Goal: Check status

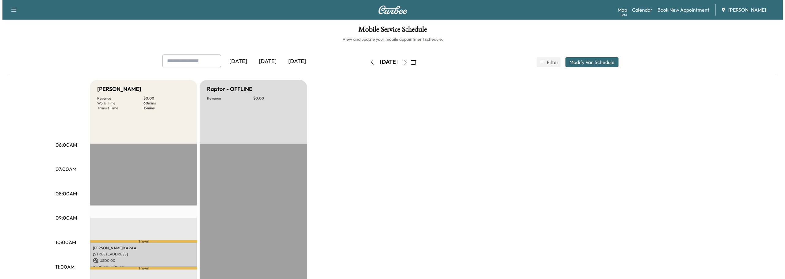
scroll to position [92, 0]
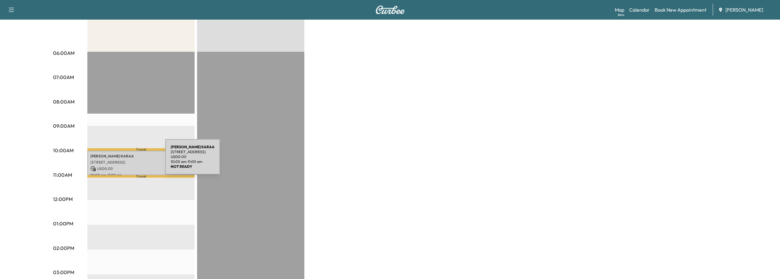
click at [119, 161] on p "[STREET_ADDRESS]" at bounding box center [140, 162] width 101 height 5
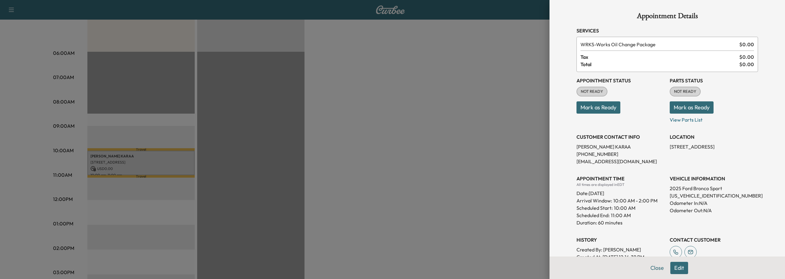
click at [650, 270] on button "Close" at bounding box center [656, 268] width 21 height 12
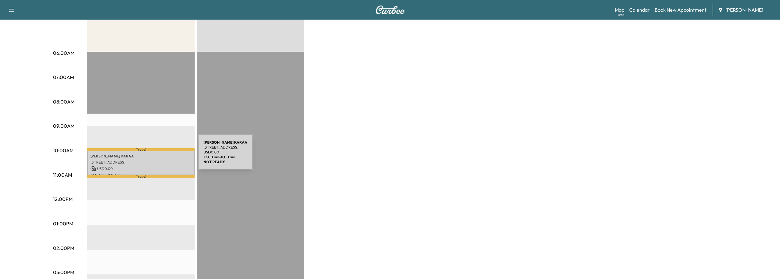
click at [152, 156] on p "[PERSON_NAME]" at bounding box center [140, 156] width 101 height 5
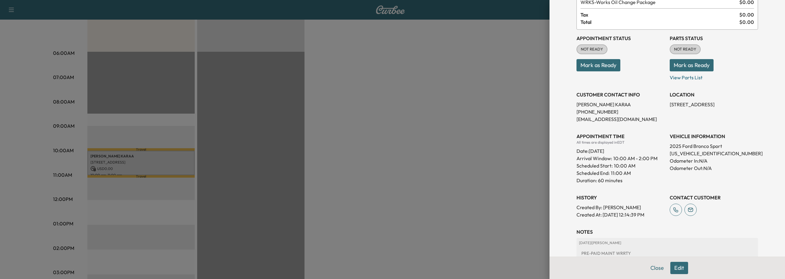
scroll to position [89, 0]
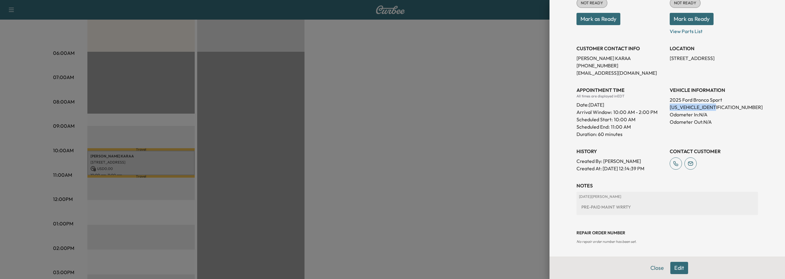
drag, startPoint x: 665, startPoint y: 106, endPoint x: 714, endPoint y: 110, distance: 49.2
click at [714, 110] on p "[US_VEHICLE_IDENTIFICATION_NUMBER]" at bounding box center [713, 107] width 88 height 7
copy p "[US_VEHICLE_IDENTIFICATION_NUMBER]"
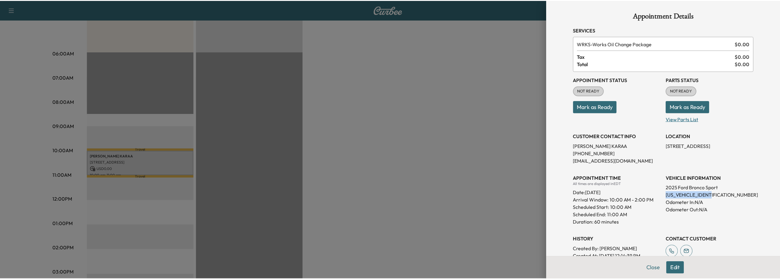
scroll to position [0, 0]
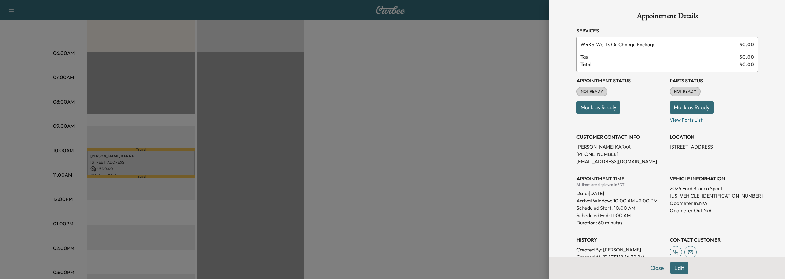
click at [651, 264] on button "Close" at bounding box center [656, 268] width 21 height 12
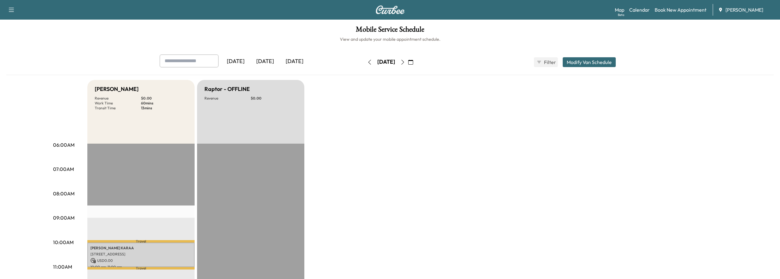
click at [405, 64] on icon "button" at bounding box center [402, 62] width 5 height 5
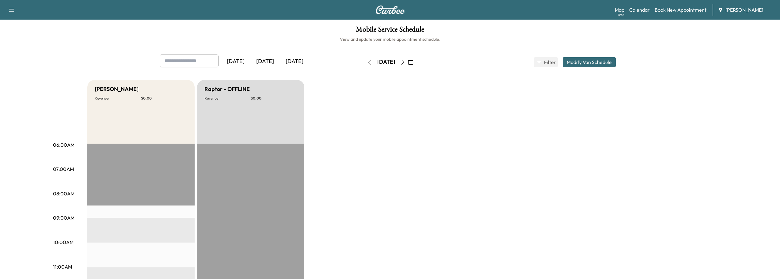
click at [405, 62] on icon "button" at bounding box center [402, 62] width 5 height 5
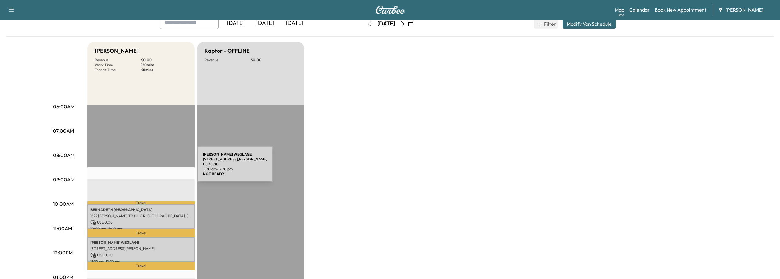
scroll to position [31, 0]
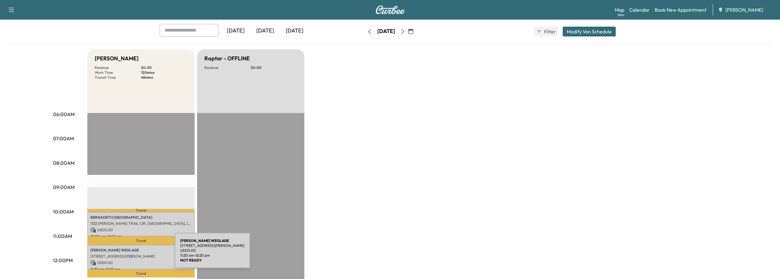
click at [131, 254] on p "3608 HIGH GREEN DR, MARIETTA, GA, USA" at bounding box center [140, 256] width 101 height 5
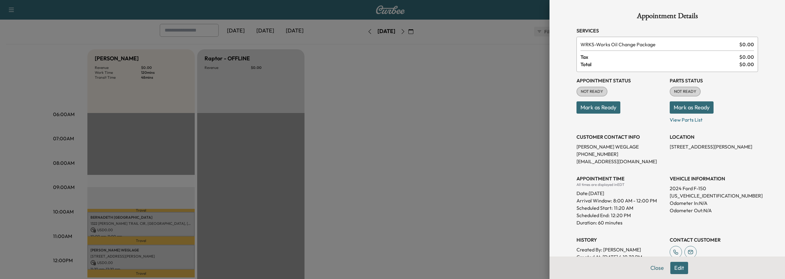
click at [416, 128] on div at bounding box center [392, 139] width 785 height 279
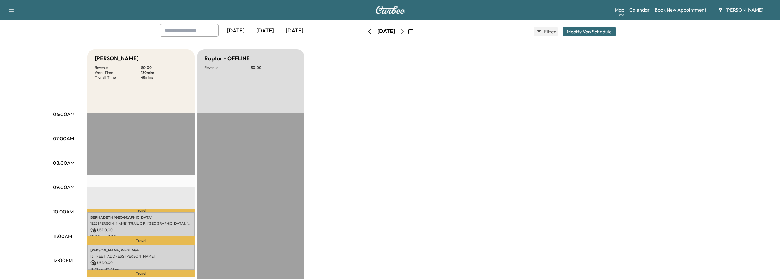
click at [405, 31] on icon "button" at bounding box center [402, 31] width 5 height 5
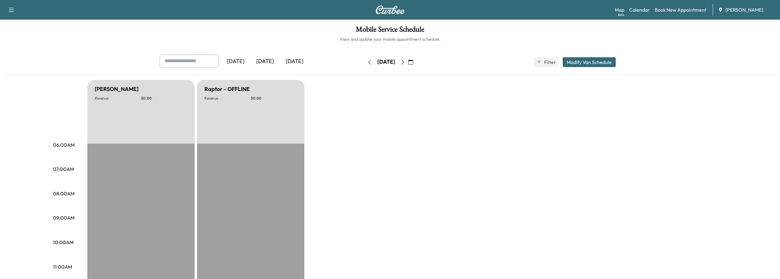
click at [405, 60] on icon "button" at bounding box center [402, 62] width 5 height 5
click at [405, 61] on icon "button" at bounding box center [402, 62] width 5 height 5
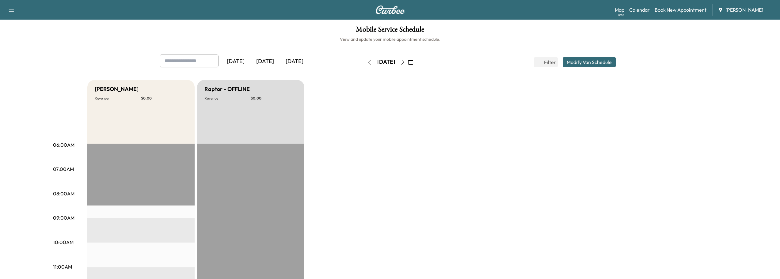
click at [405, 61] on icon "button" at bounding box center [402, 62] width 5 height 5
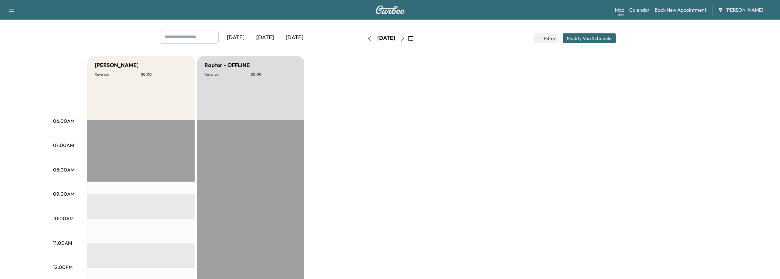
scroll to position [21, 0]
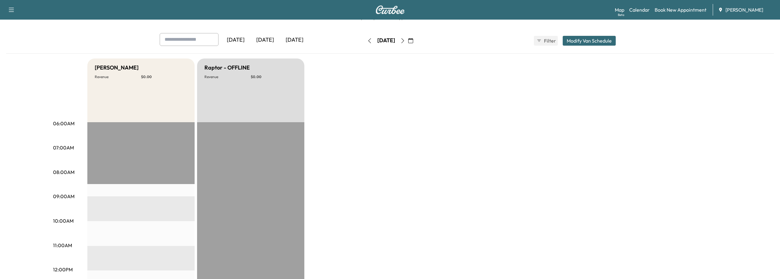
click at [408, 42] on div "Wednesday, October 22" at bounding box center [386, 41] width 44 height 10
click at [405, 42] on icon "button" at bounding box center [402, 40] width 5 height 5
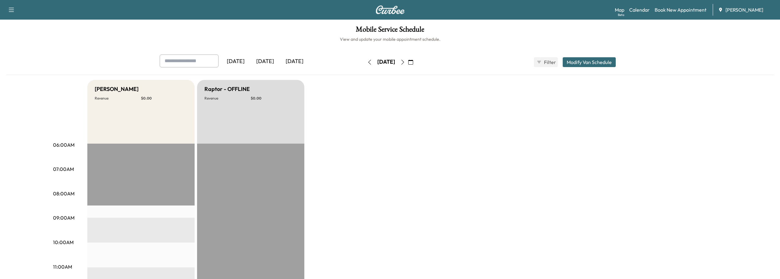
click at [405, 63] on icon "button" at bounding box center [402, 62] width 5 height 5
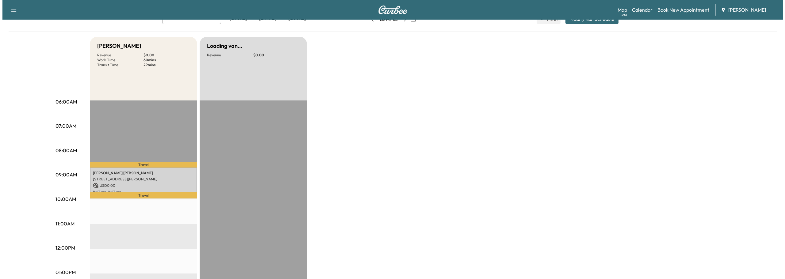
scroll to position [123, 0]
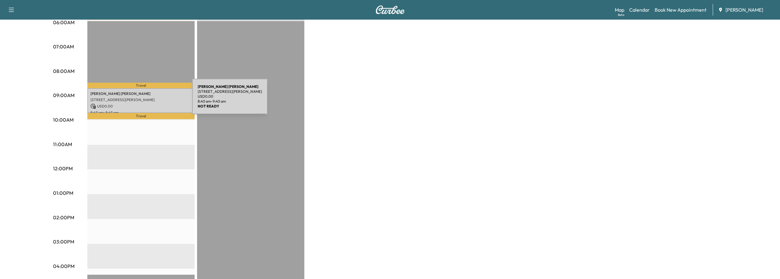
click at [146, 100] on p "115 Harper Cove Dr, Roswell, GA 30075, USA" at bounding box center [140, 99] width 101 height 5
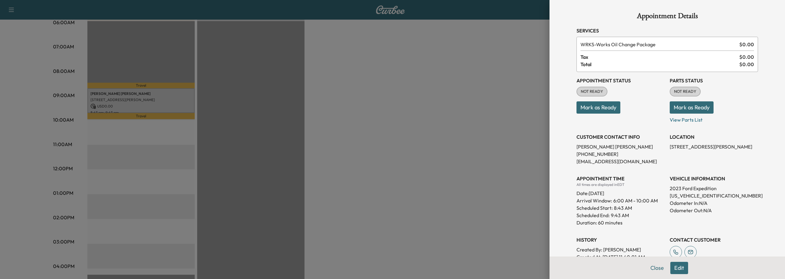
click at [692, 198] on p "1FMJK1M82PEA41694" at bounding box center [713, 195] width 88 height 7
copy p "1FMJK1M82PEA41694"
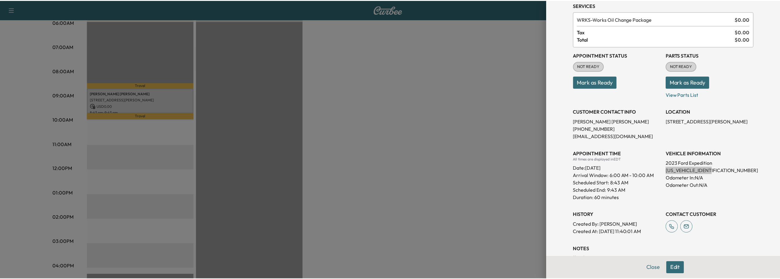
scroll to position [65, 0]
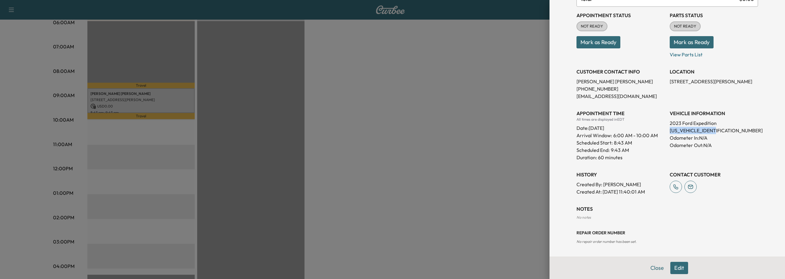
click at [651, 266] on button "Close" at bounding box center [656, 268] width 21 height 12
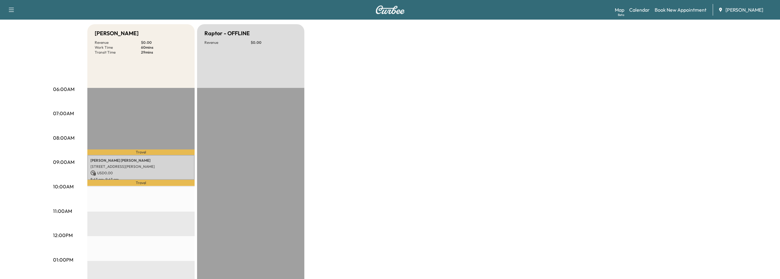
scroll to position [61, 0]
